Goal: Transaction & Acquisition: Purchase product/service

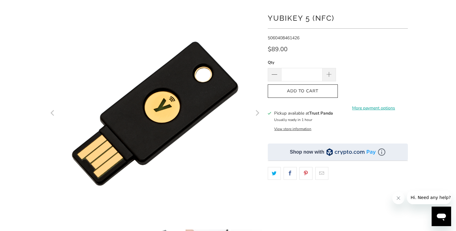
scroll to position [49, 0]
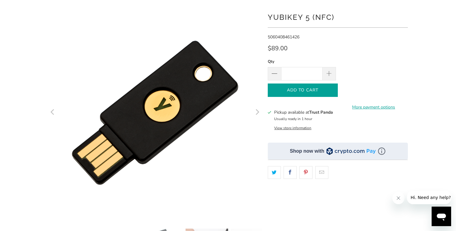
click at [304, 90] on icon "button" at bounding box center [303, 90] width 10 height 10
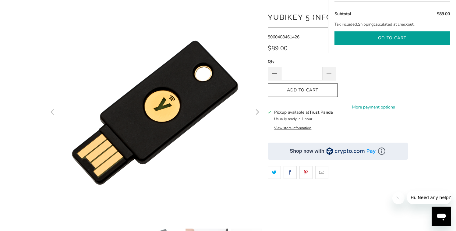
click at [393, 39] on button "Go to cart" at bounding box center [393, 38] width 116 height 14
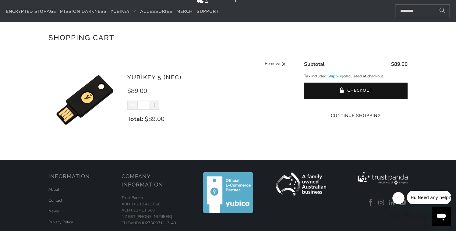
scroll to position [25, 0]
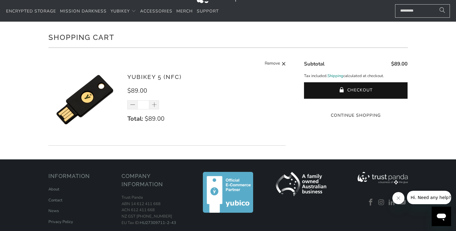
click at [337, 76] on link "Shipping" at bounding box center [336, 76] width 16 height 6
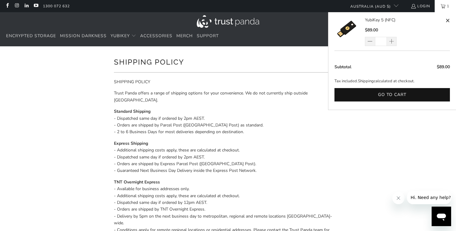
click at [444, 8] on link "1" at bounding box center [445, 6] width 21 height 12
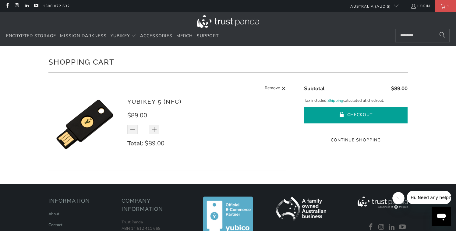
click at [348, 115] on button "Checkout" at bounding box center [356, 115] width 104 height 16
